Goal: Task Accomplishment & Management: Manage account settings

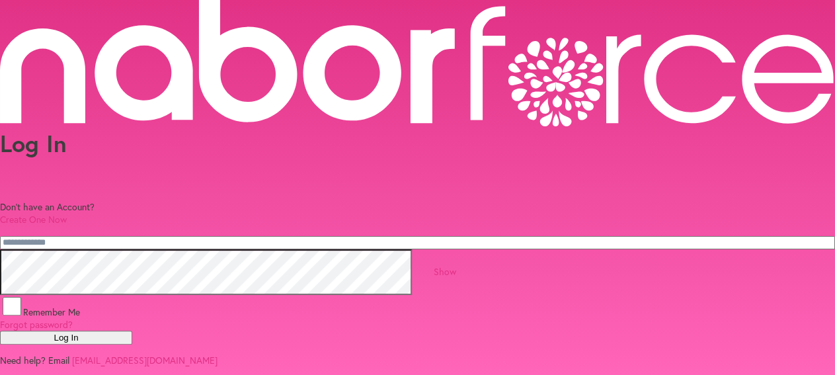
click at [317, 236] on input "email" at bounding box center [417, 242] width 835 height 13
type input "**********"
click at [132, 344] on button "Log In" at bounding box center [66, 338] width 132 height 14
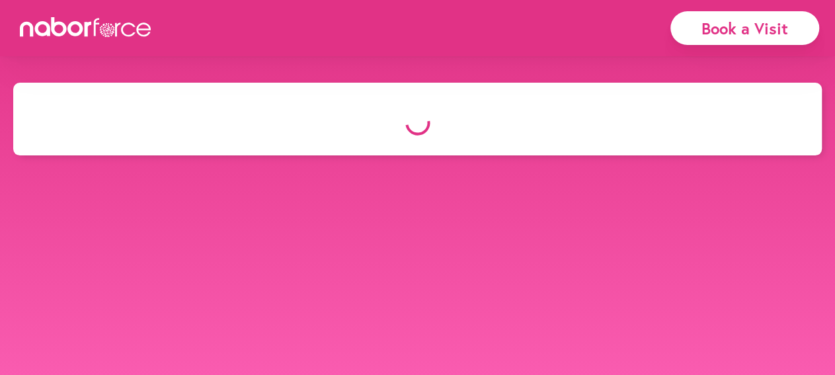
select select "*"
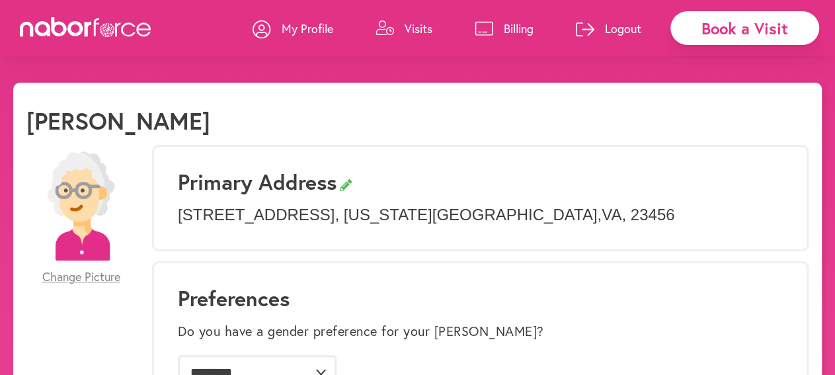
click at [408, 30] on p "Visits" at bounding box center [419, 28] width 28 height 16
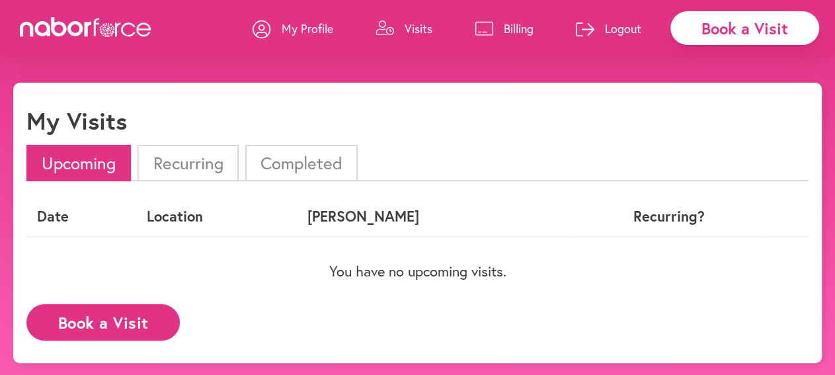
click at [299, 165] on li "Completed" at bounding box center [301, 163] width 112 height 36
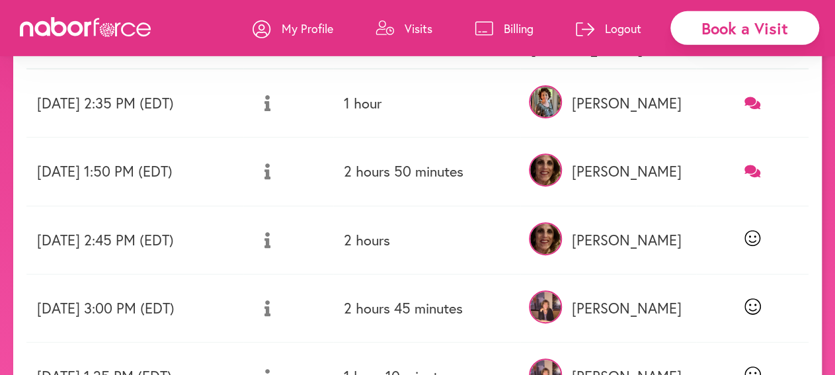
scroll to position [169, 0]
click at [761, 169] on icon at bounding box center [752, 170] width 17 height 15
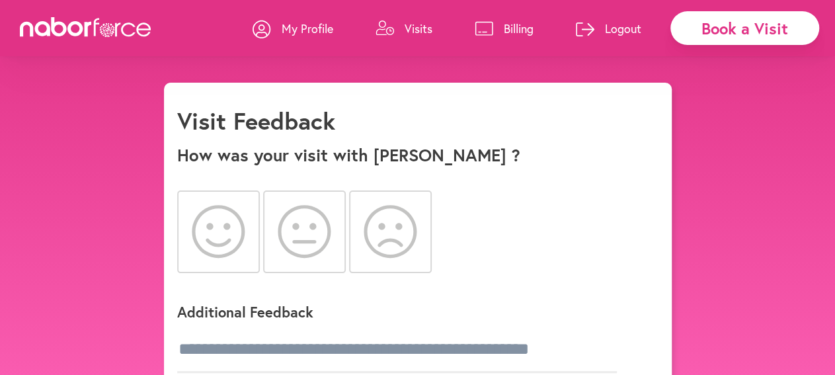
click at [223, 236] on icon at bounding box center [219, 231] width 54 height 53
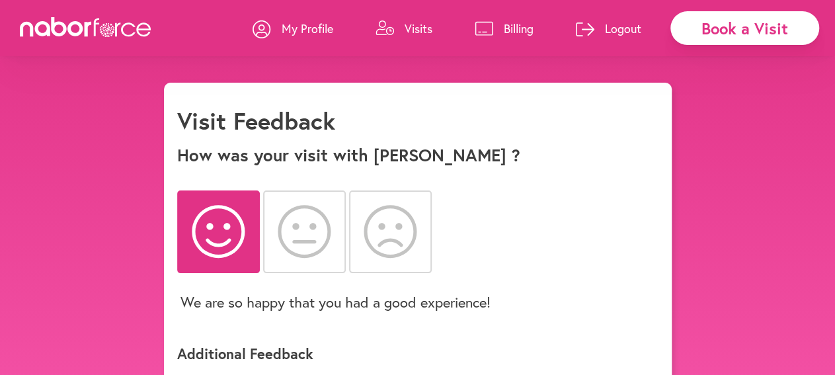
scroll to position [83, 0]
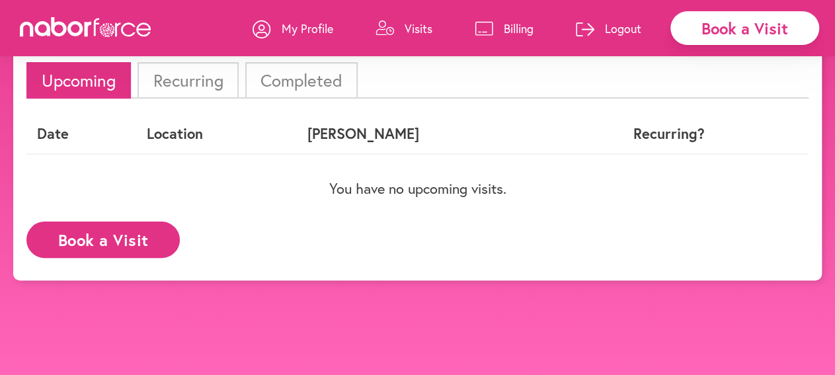
click at [181, 89] on li "Recurring" at bounding box center [188, 80] width 100 height 36
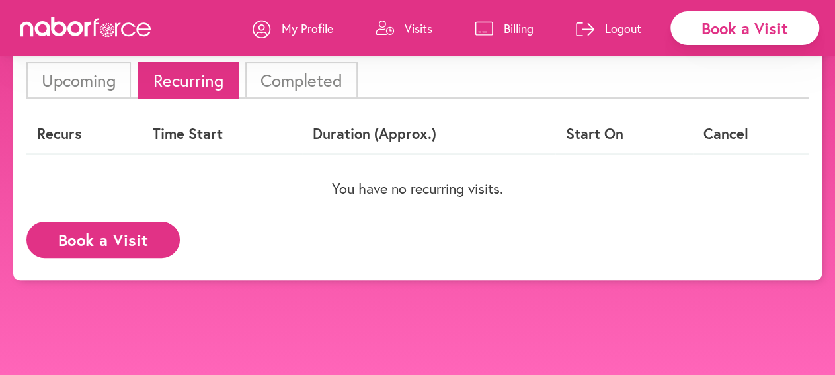
click at [282, 91] on li "Completed" at bounding box center [301, 80] width 112 height 36
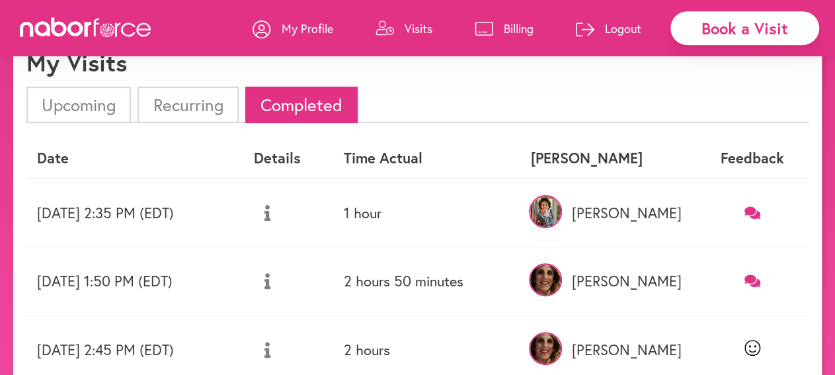
scroll to position [59, 0]
click at [748, 280] on icon at bounding box center [752, 280] width 17 height 13
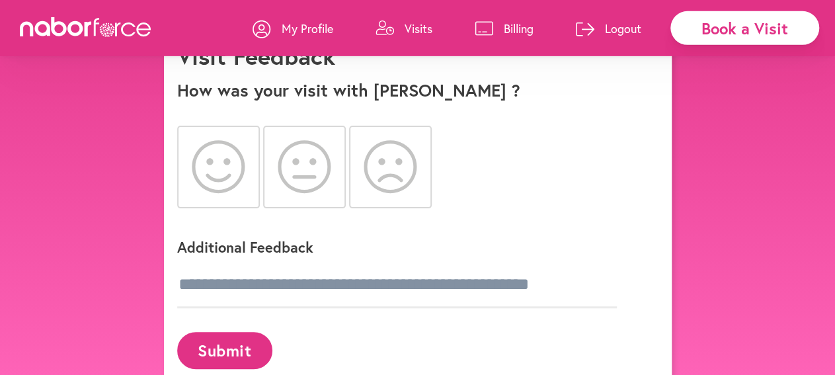
scroll to position [83, 0]
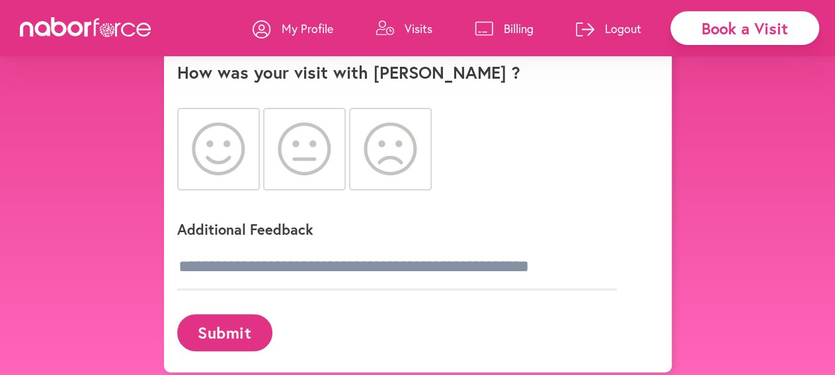
click at [223, 146] on icon at bounding box center [219, 148] width 54 height 53
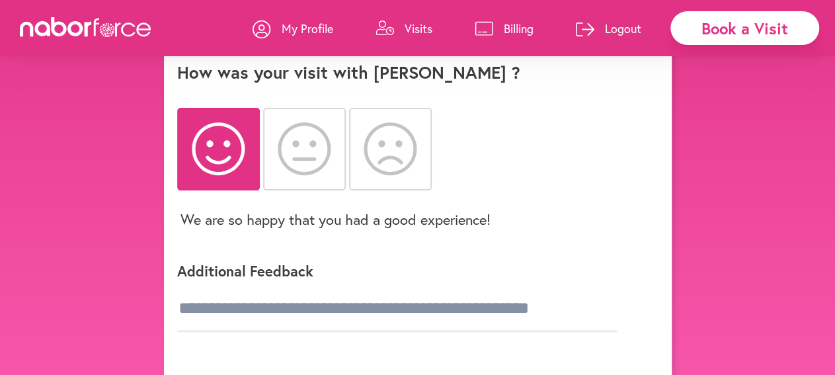
scroll to position [59, 0]
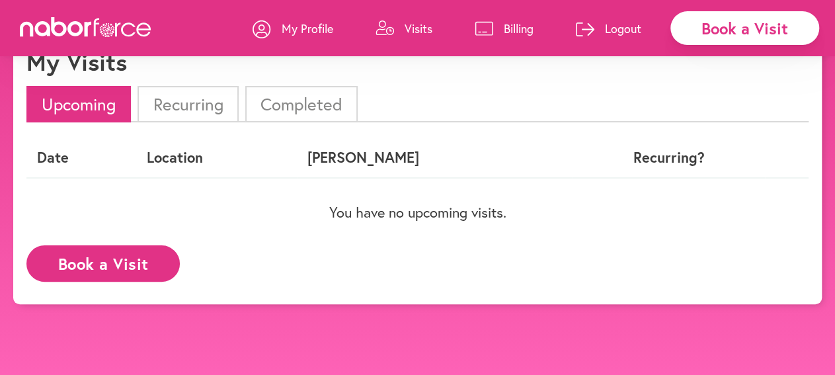
select select "*"
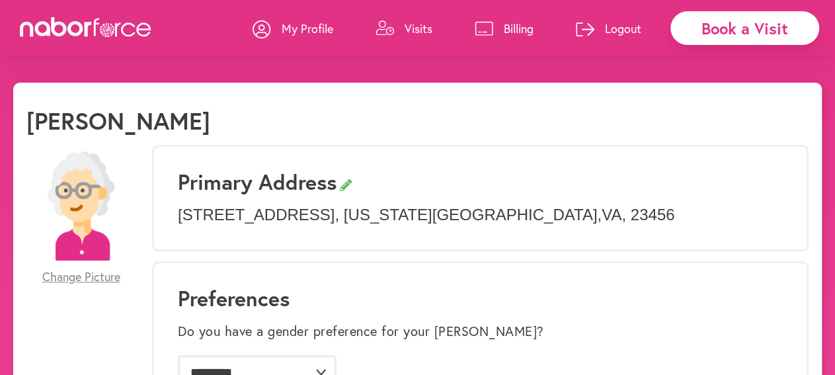
click at [422, 32] on p "Visits" at bounding box center [419, 28] width 28 height 16
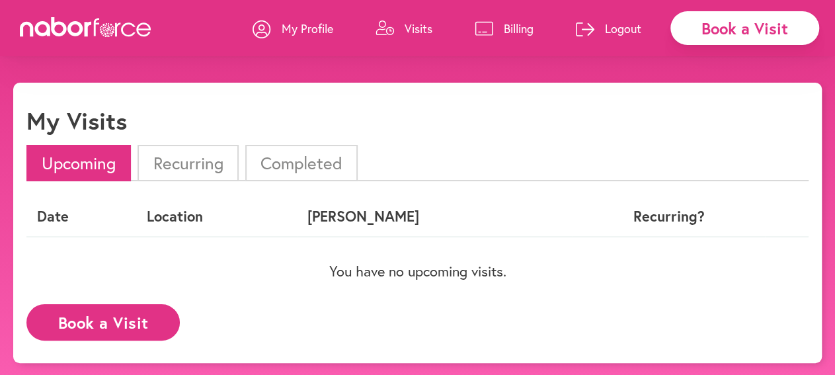
click at [323, 167] on li "Completed" at bounding box center [301, 163] width 112 height 36
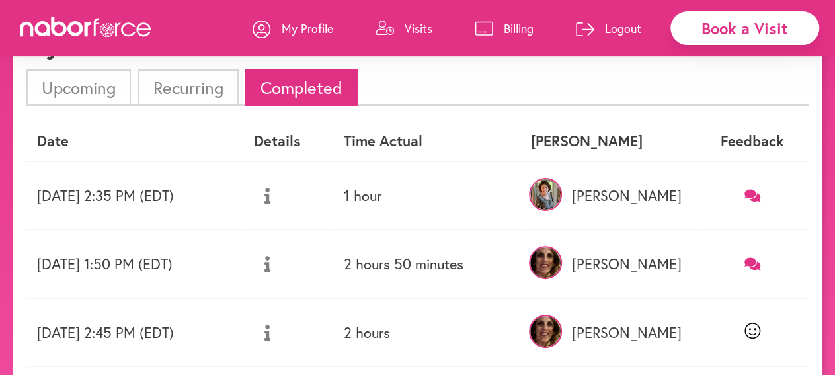
scroll to position [75, 0]
click at [758, 262] on icon at bounding box center [752, 263] width 17 height 13
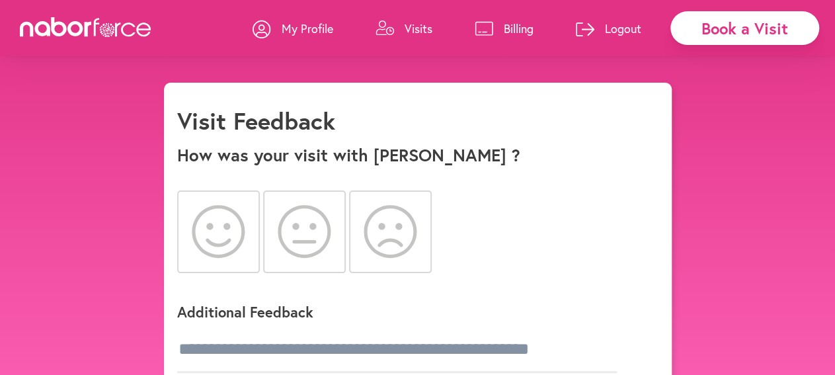
click at [218, 227] on icon at bounding box center [219, 231] width 54 height 53
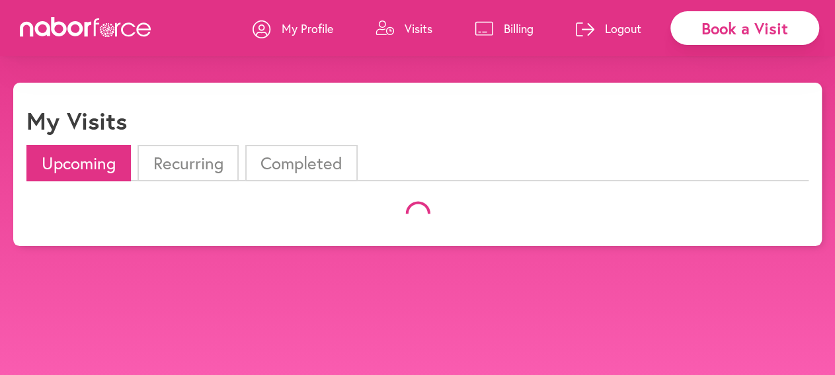
scroll to position [75, 0]
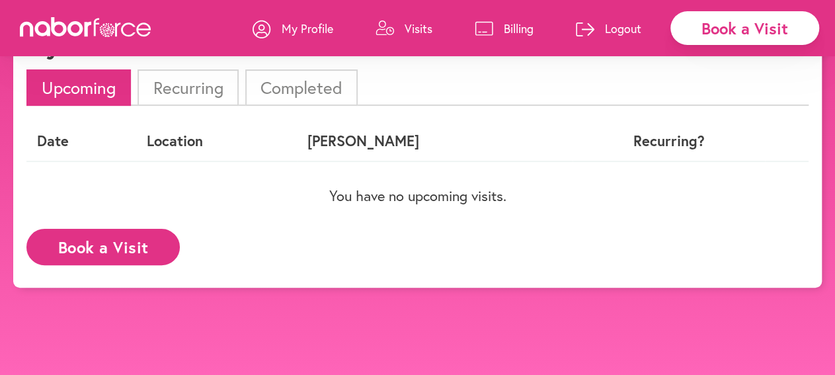
click at [306, 89] on li "Completed" at bounding box center [301, 87] width 112 height 36
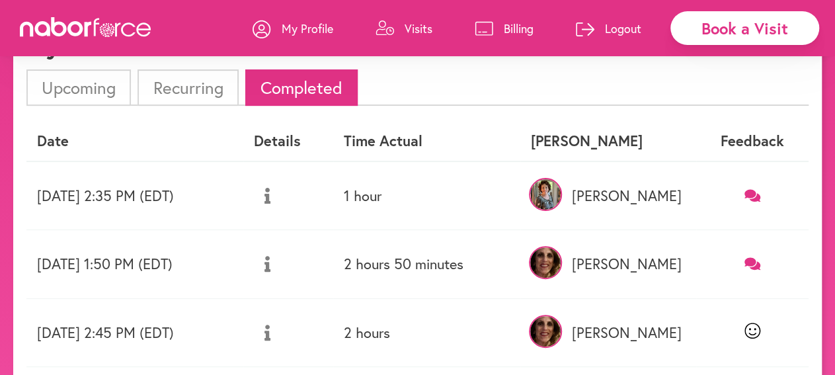
click at [754, 265] on icon at bounding box center [752, 263] width 17 height 13
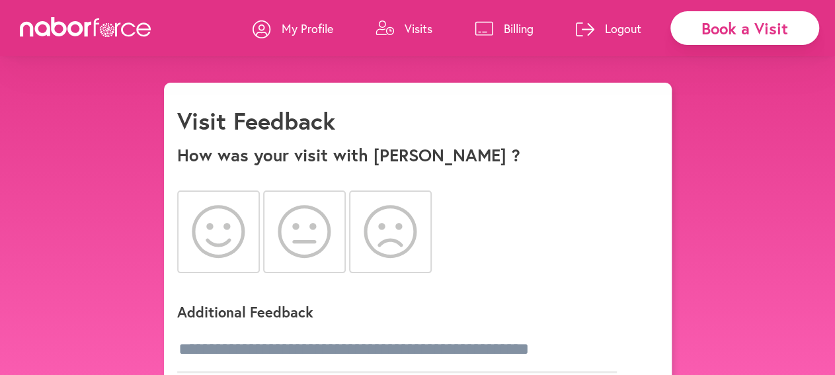
click at [221, 212] on icon at bounding box center [219, 231] width 54 height 53
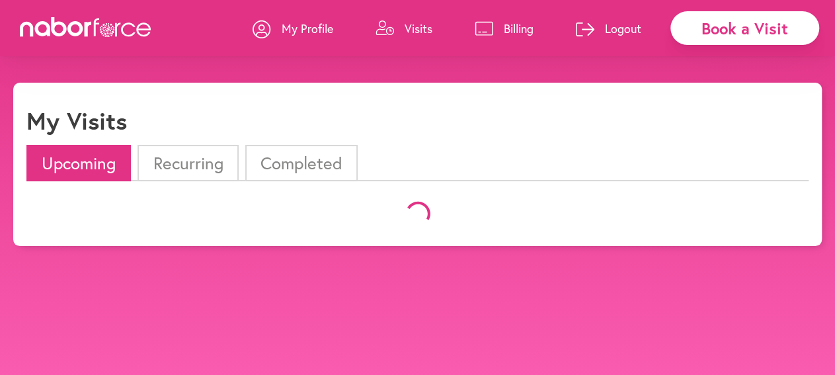
scroll to position [75, 0]
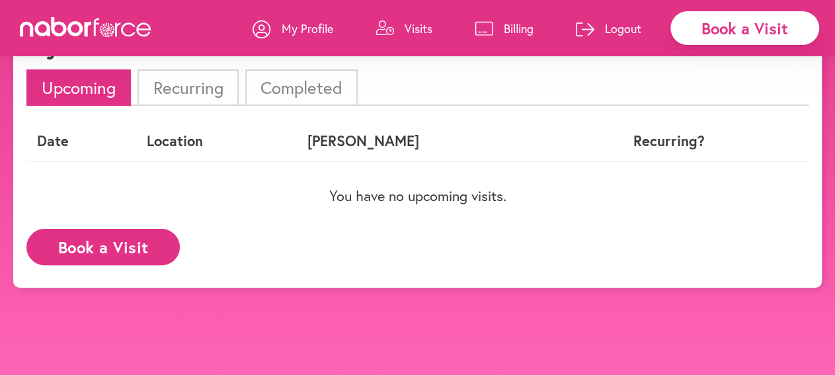
click at [335, 88] on li "Completed" at bounding box center [301, 87] width 112 height 36
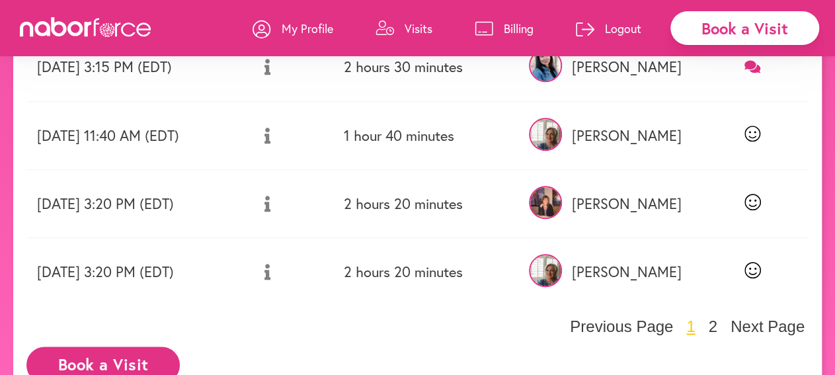
scroll to position [656, 0]
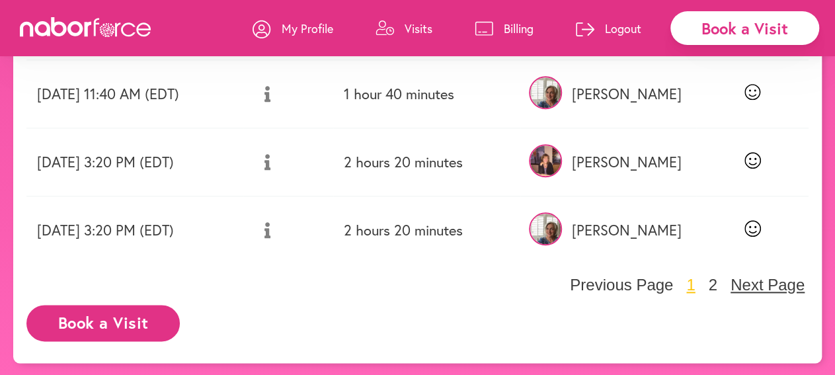
click at [775, 284] on button "Next Page" at bounding box center [768, 285] width 82 height 20
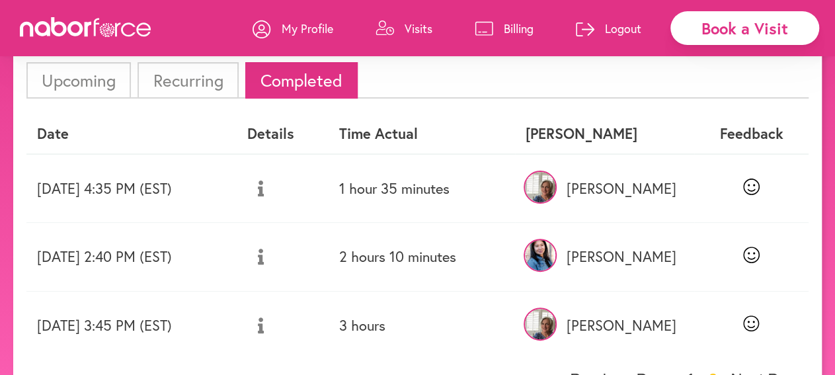
scroll to position [178, 0]
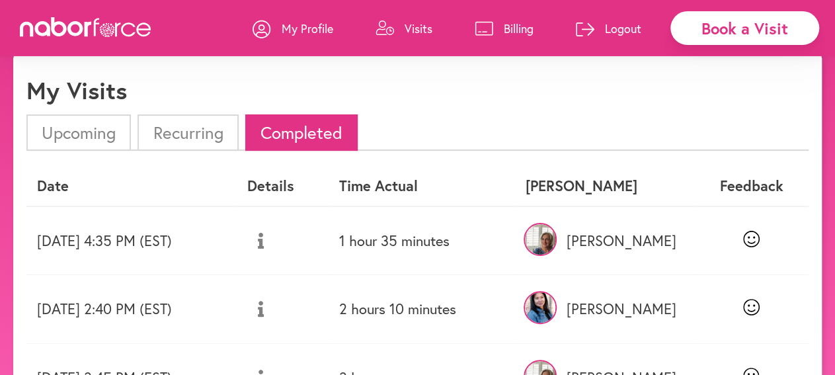
click at [775, 284] on td at bounding box center [751, 309] width 114 height 68
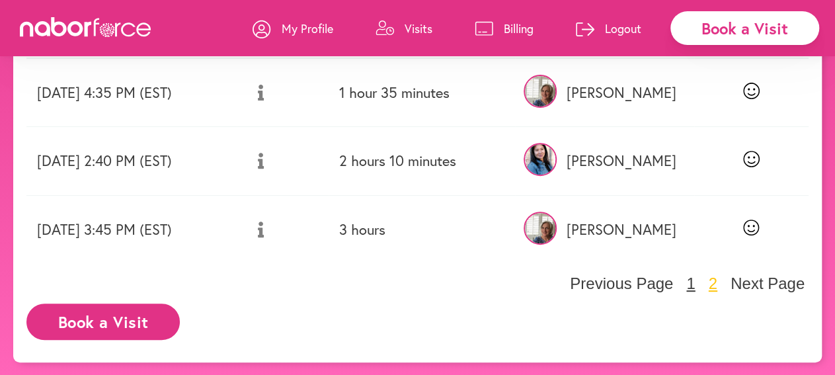
click at [699, 286] on button "1" at bounding box center [690, 284] width 17 height 20
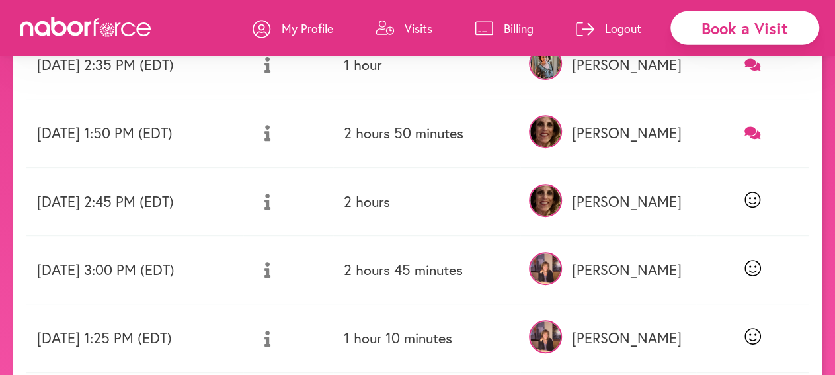
scroll to position [206, 0]
click at [750, 131] on icon at bounding box center [752, 133] width 17 height 13
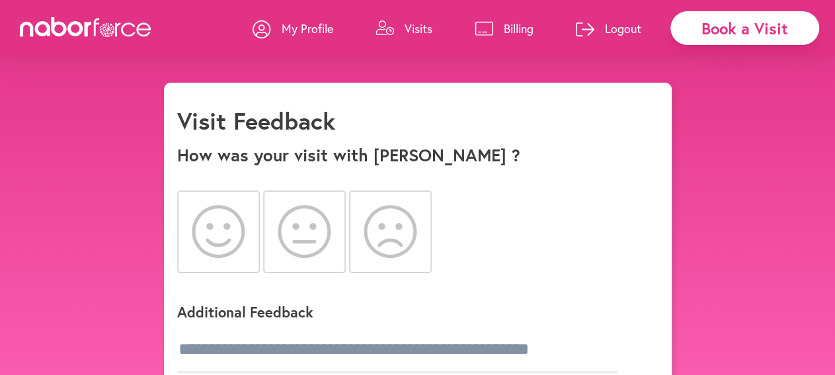
click at [222, 227] on icon at bounding box center [219, 231] width 54 height 53
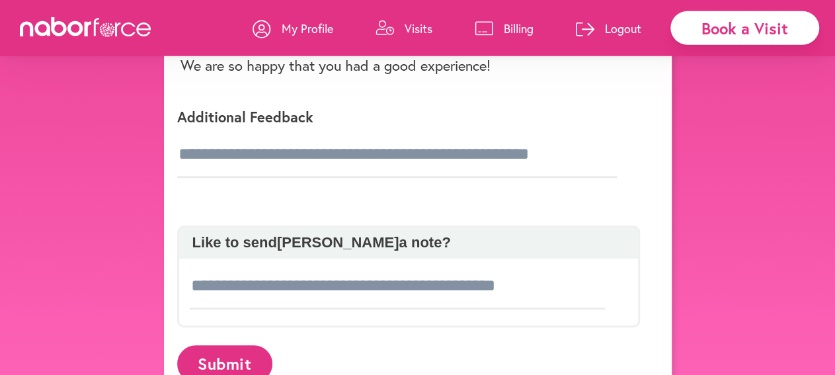
scroll to position [276, 0]
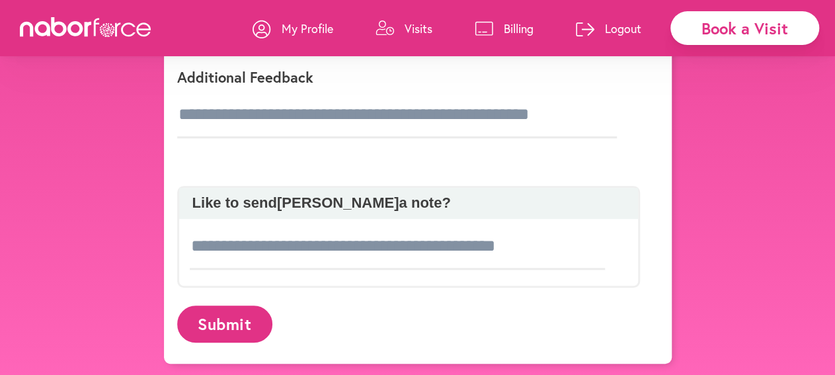
click at [244, 323] on button "Submit" at bounding box center [224, 323] width 95 height 36
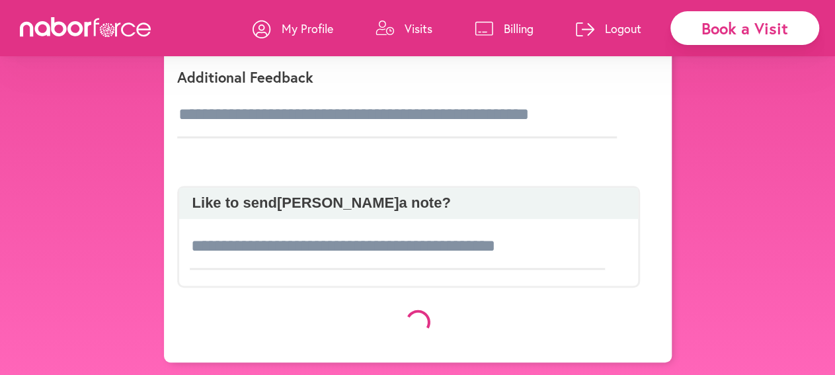
scroll to position [276, 0]
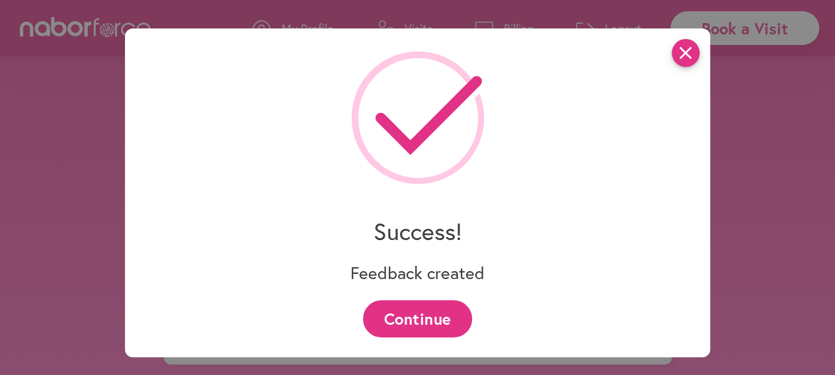
click at [693, 54] on icon "close" at bounding box center [686, 53] width 28 height 28
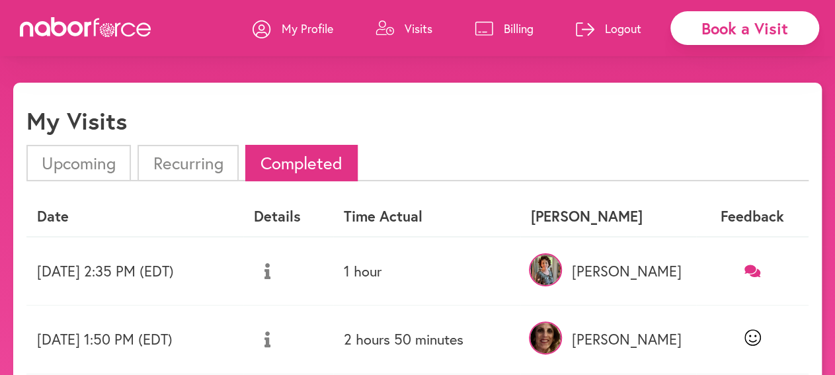
click at [758, 272] on icon at bounding box center [752, 270] width 17 height 13
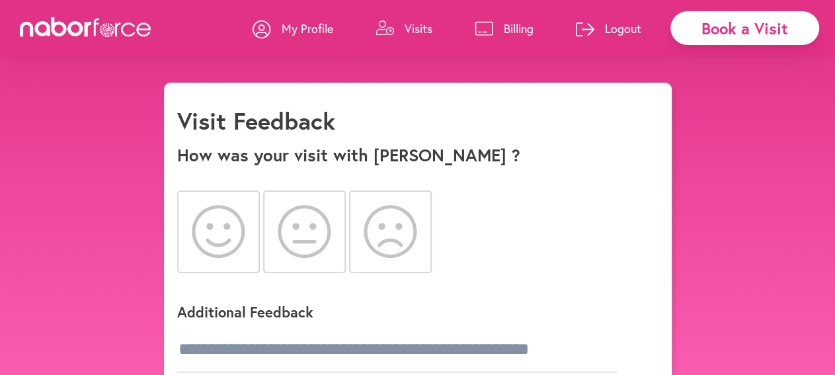
click at [222, 230] on icon at bounding box center [219, 231] width 54 height 53
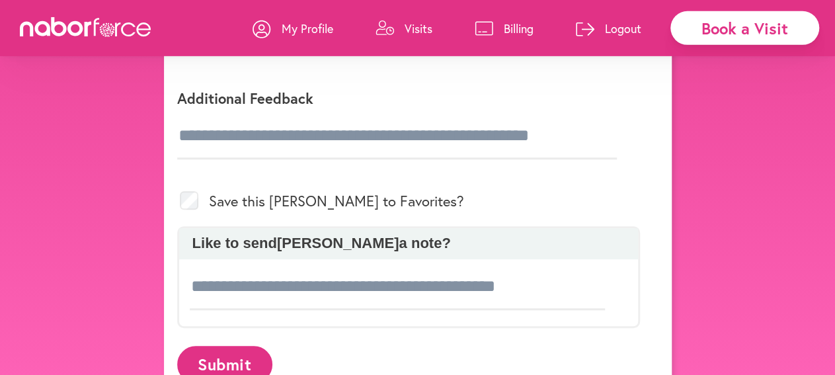
scroll to position [295, 0]
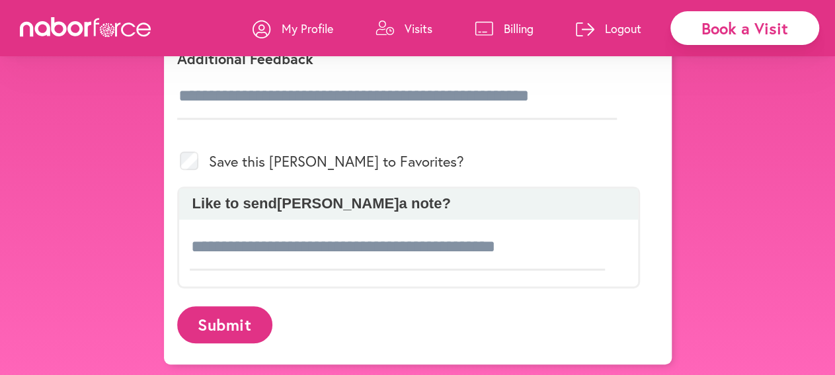
click at [235, 325] on button "Submit" at bounding box center [224, 324] width 95 height 36
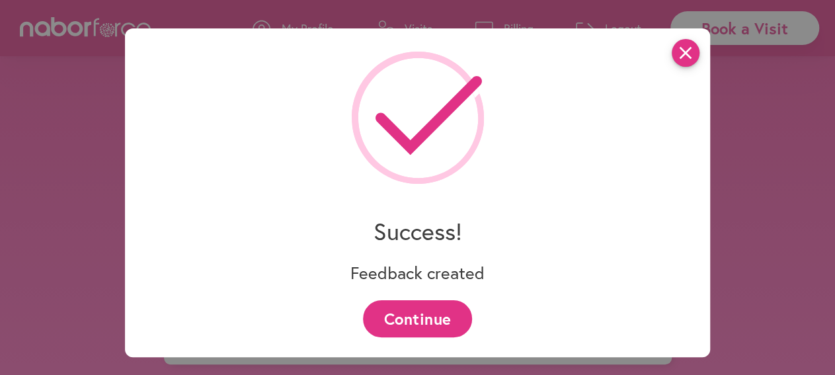
click at [696, 52] on icon "close" at bounding box center [686, 53] width 28 height 28
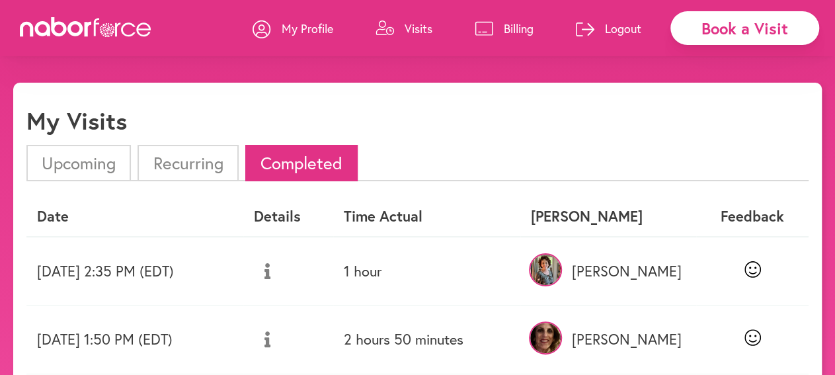
click at [102, 167] on li "Upcoming" at bounding box center [78, 163] width 104 height 36
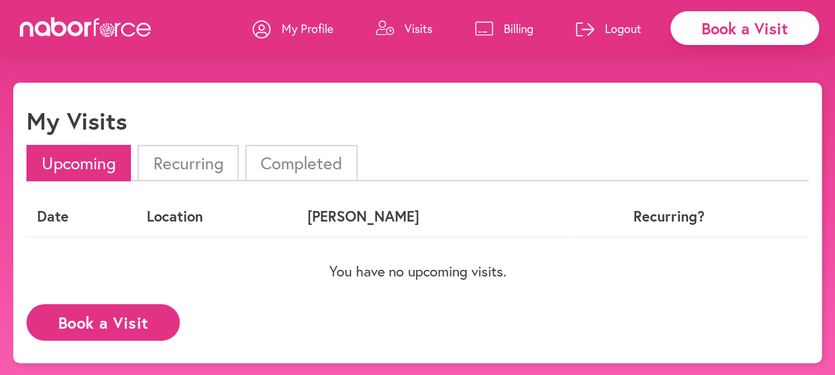
click at [520, 33] on p "Billing" at bounding box center [519, 28] width 30 height 16
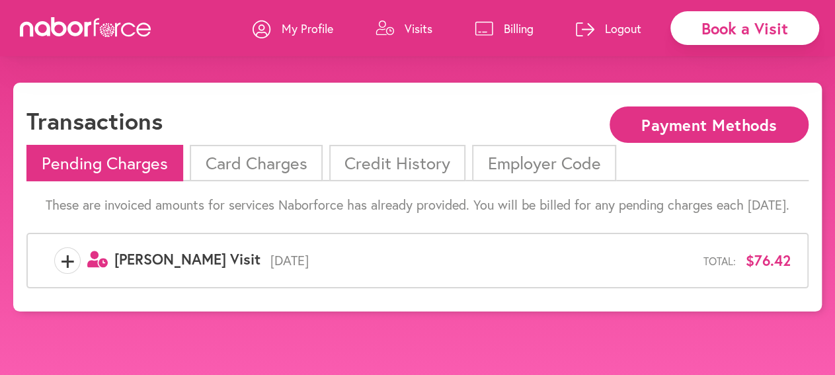
click at [420, 34] on p "Visits" at bounding box center [419, 28] width 28 height 16
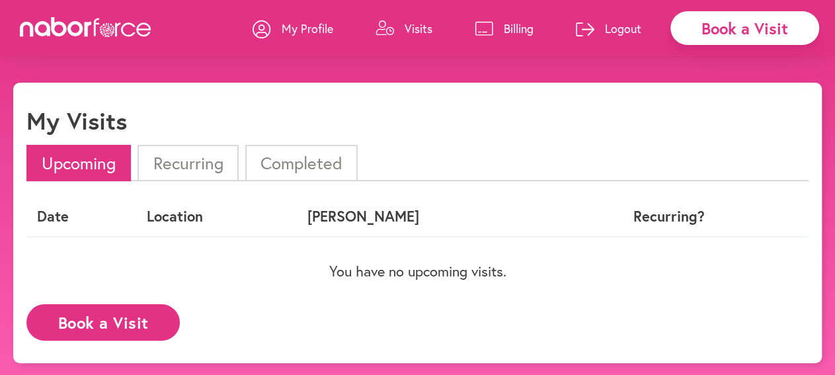
click at [313, 163] on li "Completed" at bounding box center [301, 163] width 112 height 36
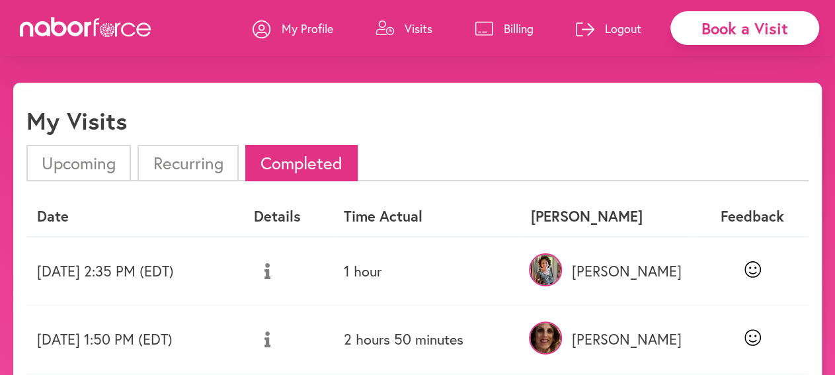
click at [84, 167] on li "Upcoming" at bounding box center [78, 163] width 104 height 36
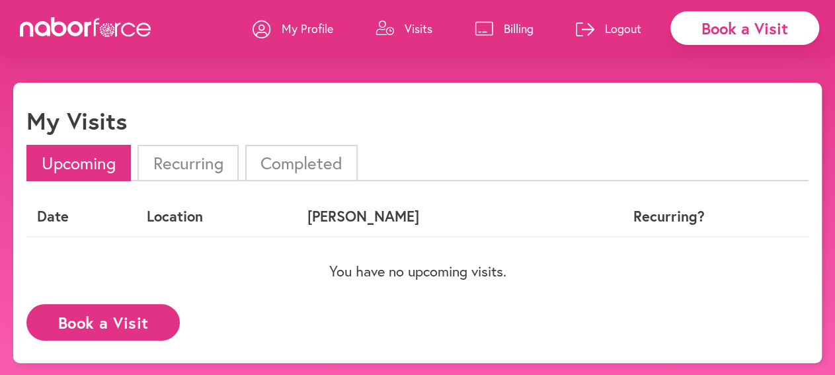
click at [301, 28] on p "My Profile" at bounding box center [308, 28] width 52 height 16
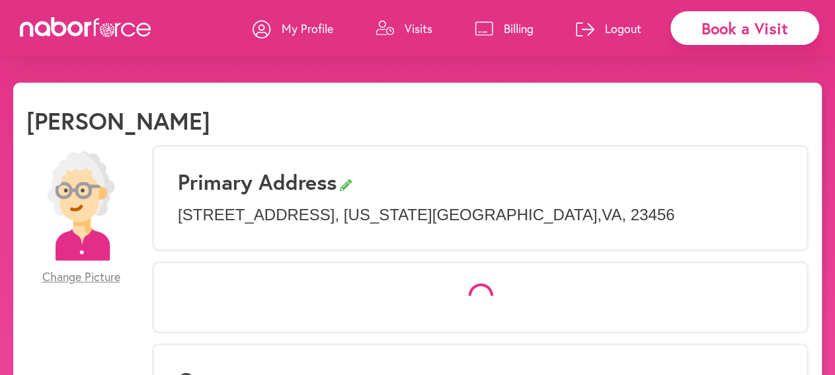
select select "*"
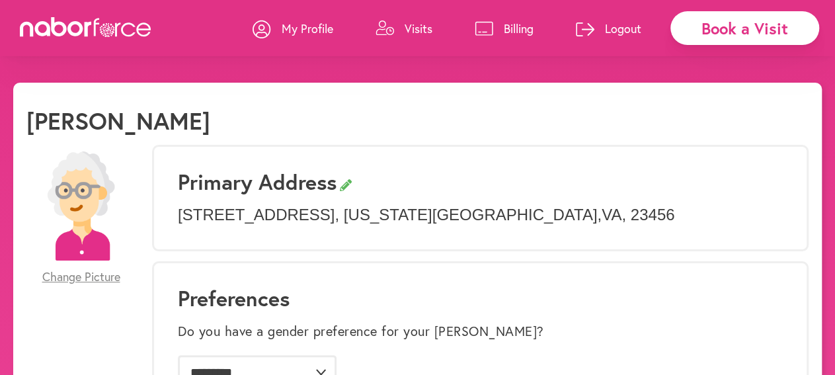
click at [628, 30] on p "Logout" at bounding box center [623, 28] width 36 height 16
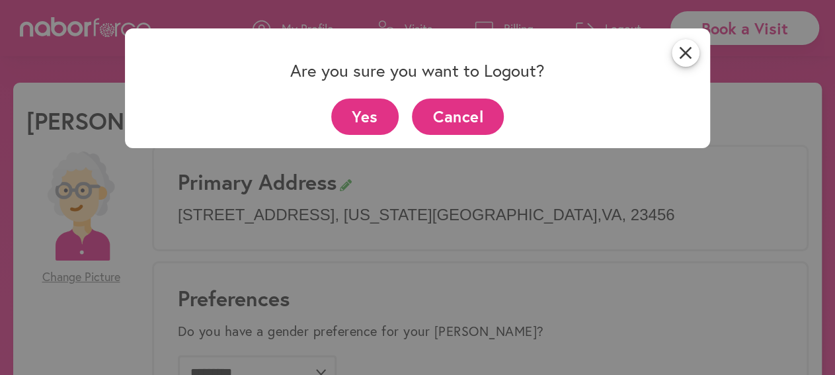
click at [382, 113] on button "Yes" at bounding box center [365, 117] width 68 height 36
